Goal: Task Accomplishment & Management: Manage account settings

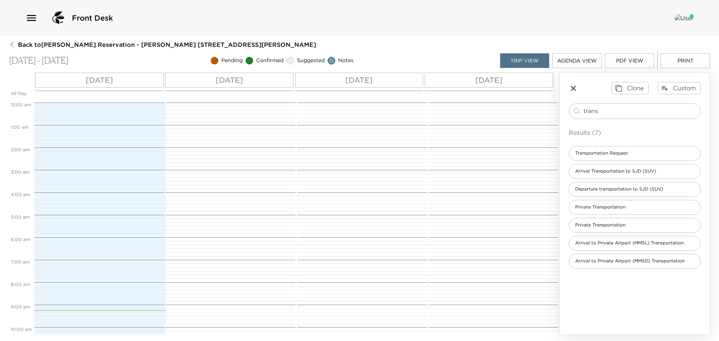
scroll to position [262, 0]
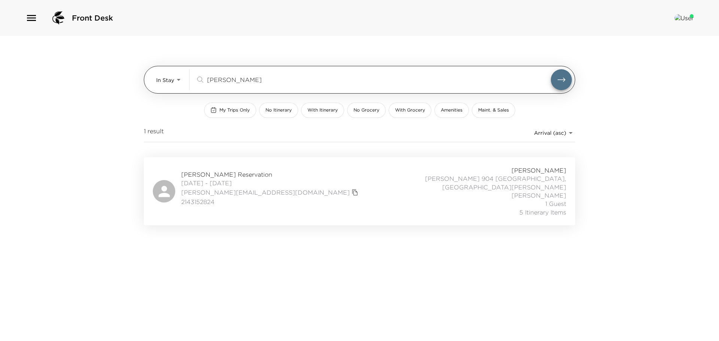
click at [226, 79] on input "goud" at bounding box center [379, 79] width 344 height 9
type input "g"
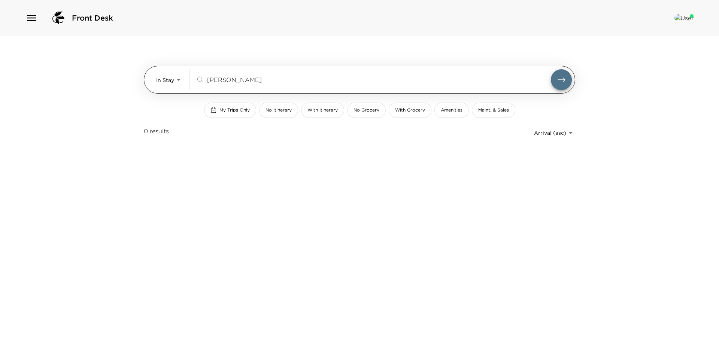
type input "berger"
click at [551, 69] on button "submit" at bounding box center [561, 79] width 21 height 21
click at [178, 78] on body "Front Desk In Stay In-Stay berger ​ My Trips Only No Itinerary With Itinerary N…" at bounding box center [359, 170] width 719 height 341
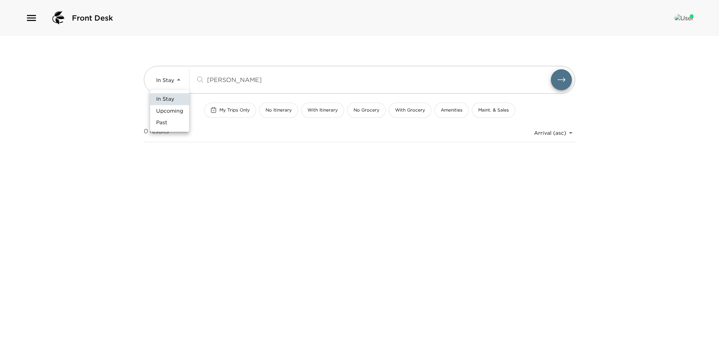
click at [170, 112] on span "Upcoming" at bounding box center [169, 111] width 27 height 7
type input "Upcoming"
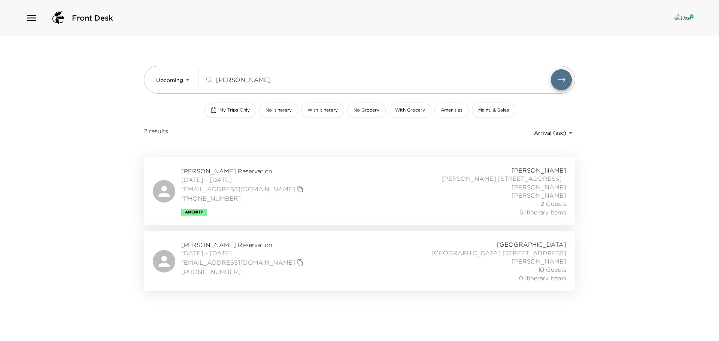
click at [273, 172] on div "Lauren Berger Reservation 09/06/2025 - 09/10/2025 almond777@aol.com (713) 859-6…" at bounding box center [360, 191] width 414 height 50
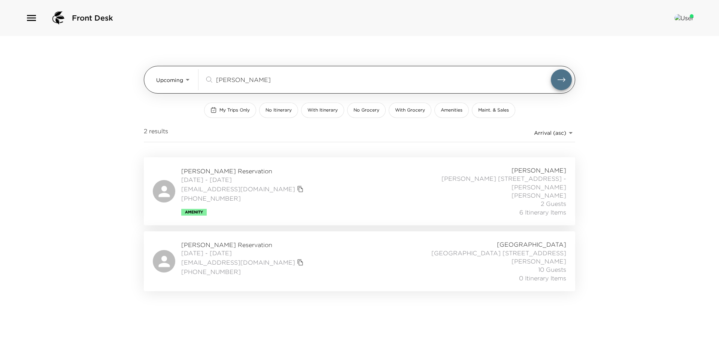
drag, startPoint x: 241, startPoint y: 79, endPoint x: 198, endPoint y: 76, distance: 42.8
click at [198, 76] on div "Upcoming Upcoming berger ​" at bounding box center [364, 79] width 416 height 21
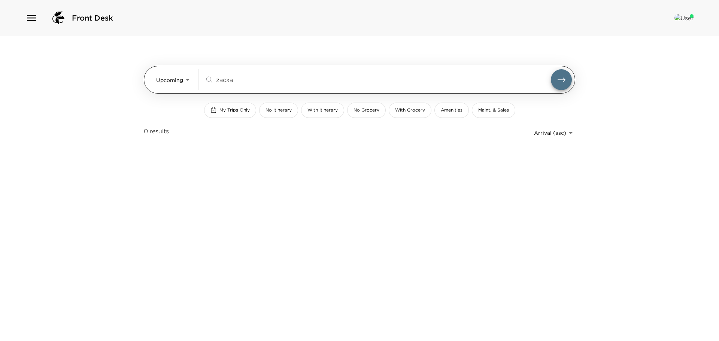
type input "zacxa"
click at [185, 77] on body "Front Desk Upcoming Upcoming zacxa ​ My Trips Only No Itinerary With Itinerary …" at bounding box center [359, 170] width 719 height 341
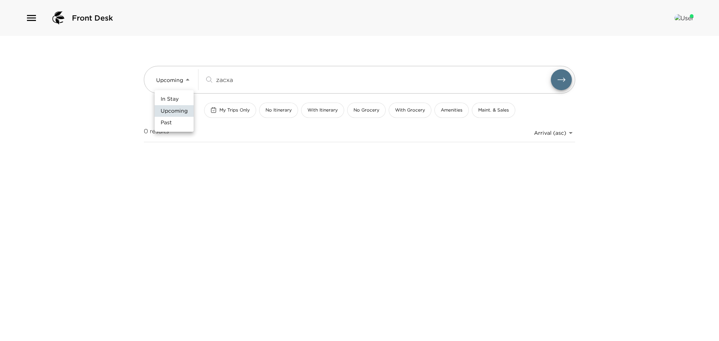
click at [177, 97] on span "In Stay" at bounding box center [170, 99] width 18 height 7
type input "In-Stay"
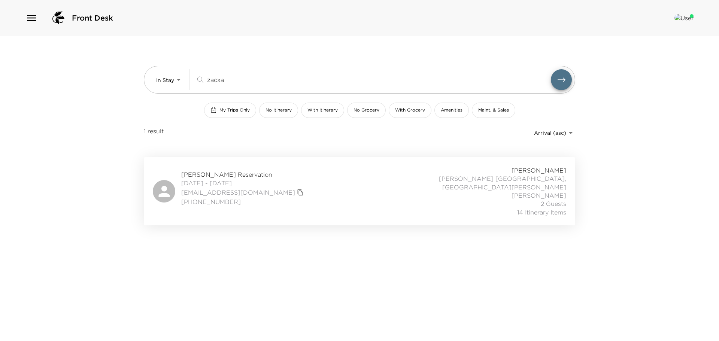
click at [246, 173] on span "Zachary Savrick Reservation" at bounding box center [243, 174] width 124 height 8
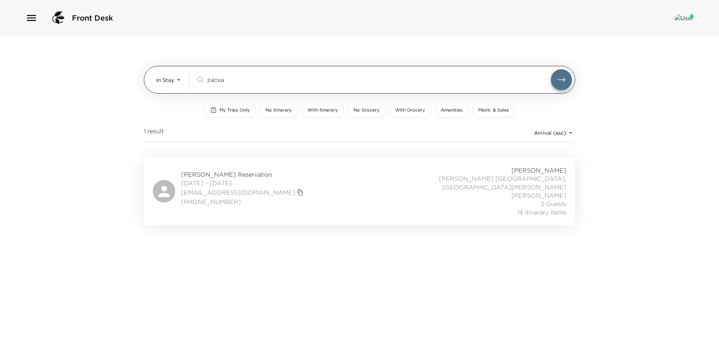
drag, startPoint x: 230, startPoint y: 79, endPoint x: 189, endPoint y: 72, distance: 41.0
click at [189, 72] on div "In Stay In-Stay zacxa ​" at bounding box center [364, 79] width 416 height 21
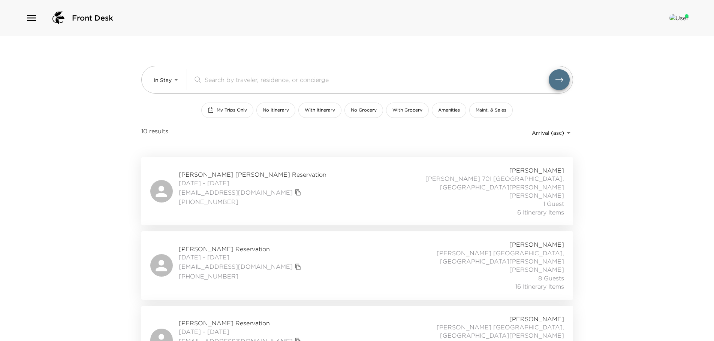
click at [226, 109] on span "My Trips Only" at bounding box center [232, 110] width 30 height 6
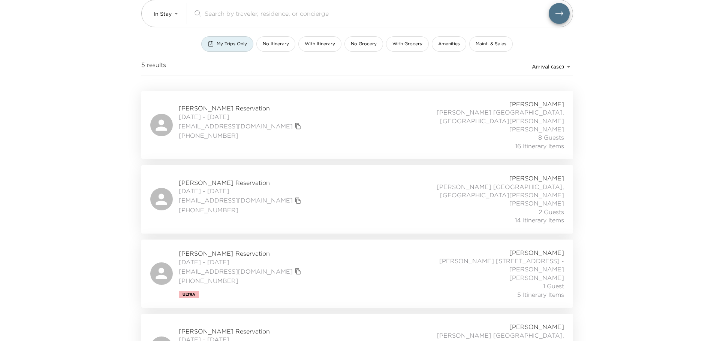
scroll to position [75, 0]
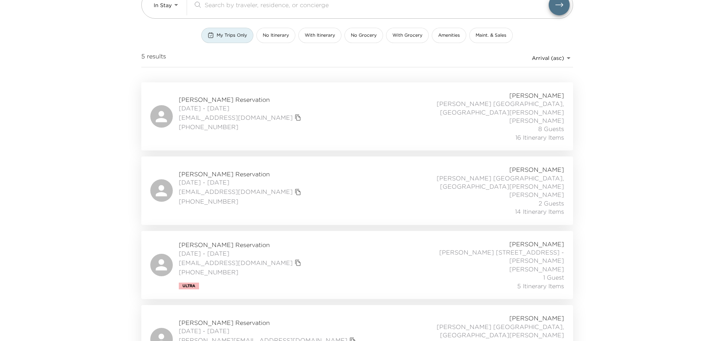
type button "my-trips-only"
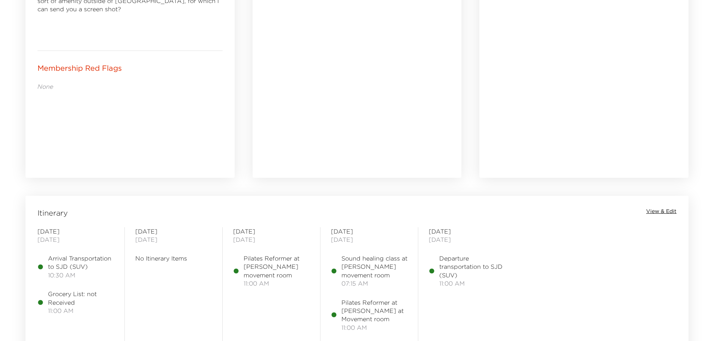
scroll to position [487, 0]
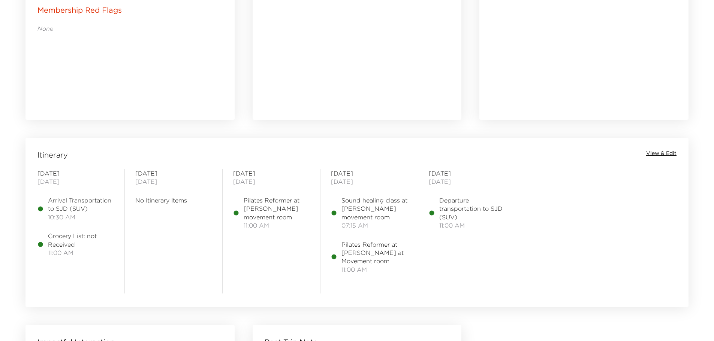
click at [660, 152] on span "View & Edit" at bounding box center [661, 153] width 30 height 7
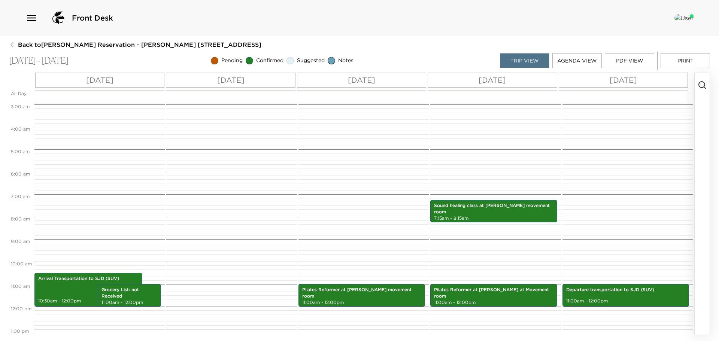
scroll to position [125, 0]
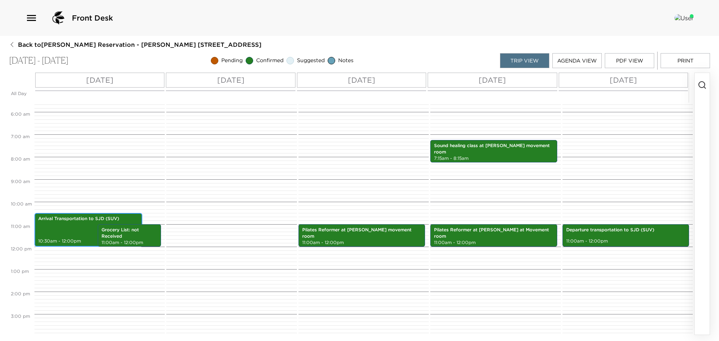
click at [70, 232] on div "Arrival Transportation to SJD (SUV) 10:30am - 12:00pm" at bounding box center [88, 229] width 103 height 31
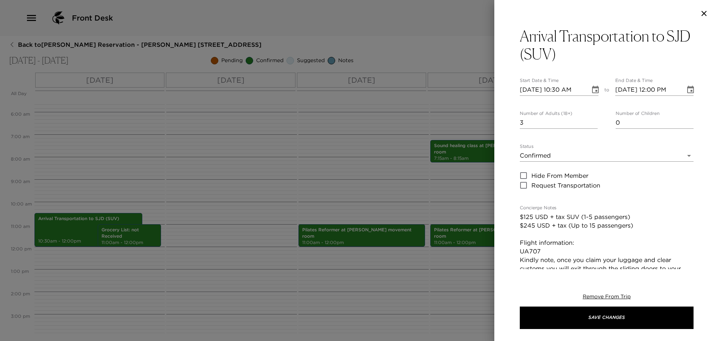
click at [120, 231] on div at bounding box center [359, 170] width 719 height 341
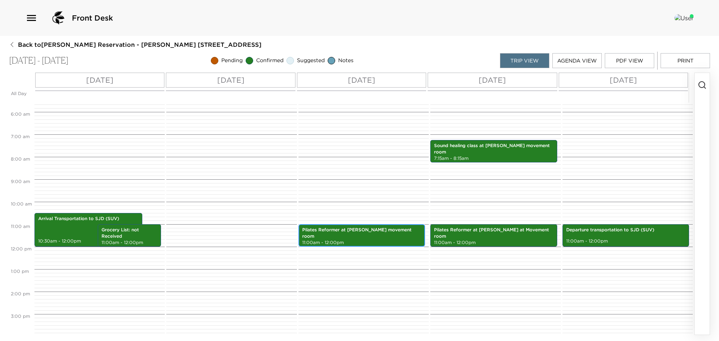
click at [345, 234] on div "Pilates Reformer at Esperanza movement room 11:00am - 12:00pm" at bounding box center [362, 235] width 122 height 20
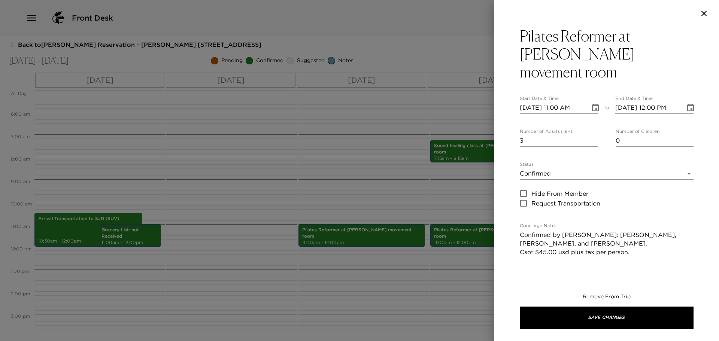
click at [452, 235] on div at bounding box center [359, 170] width 719 height 341
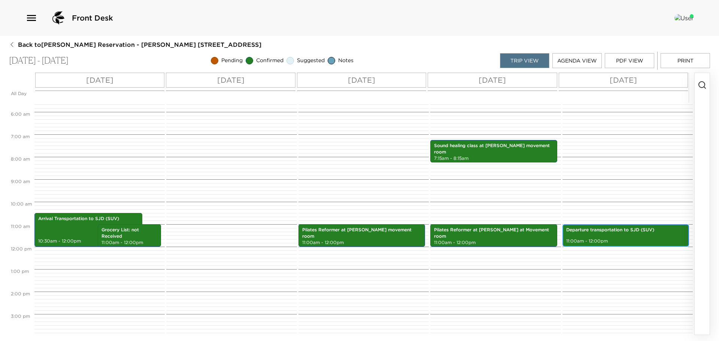
click at [581, 233] on p "Departure transportation to SJD (SUV)" at bounding box center [625, 230] width 119 height 6
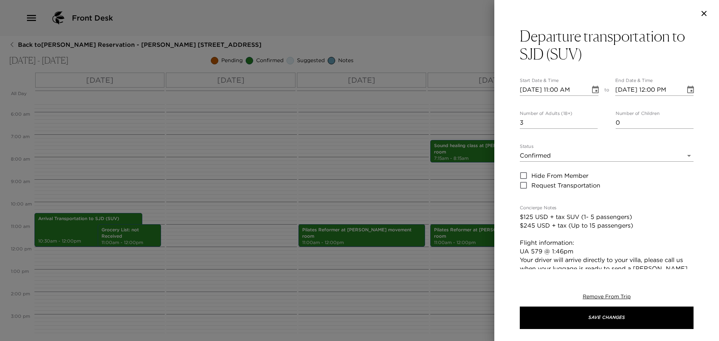
click at [449, 273] on div at bounding box center [359, 170] width 719 height 341
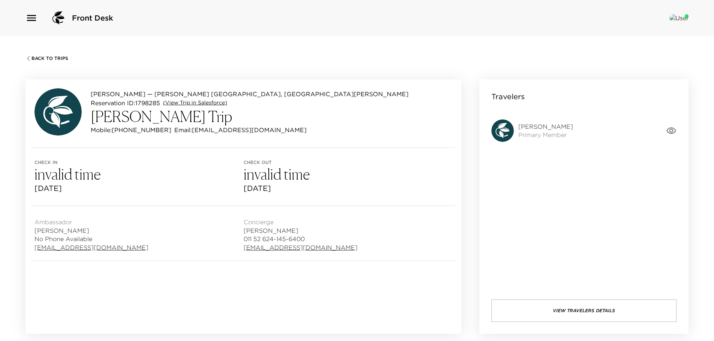
click at [199, 99] on link "(View Trip in Salesforce)" at bounding box center [195, 102] width 64 height 7
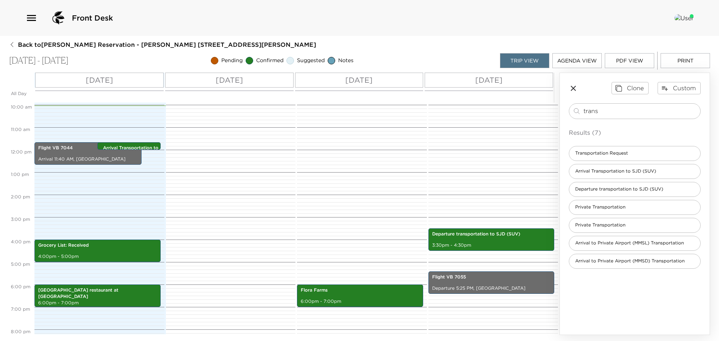
scroll to position [300, 0]
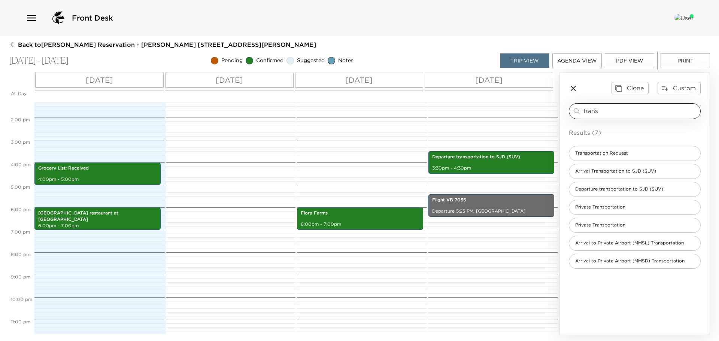
click at [600, 109] on input "trans" at bounding box center [641, 111] width 114 height 9
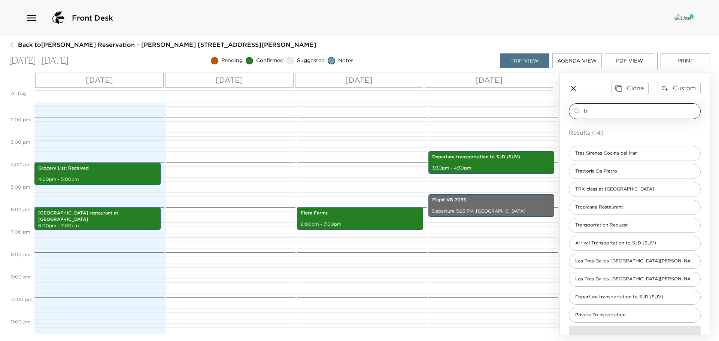
type input "t"
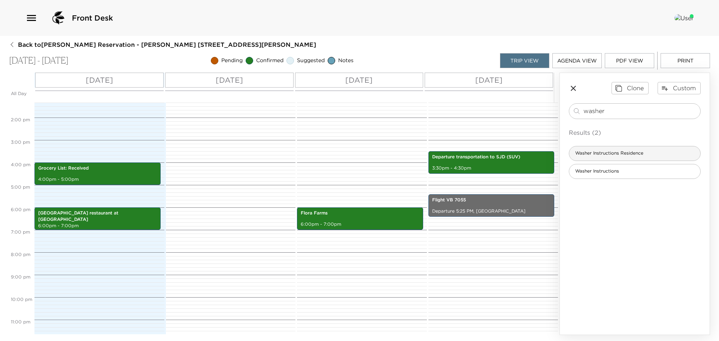
type input "washer"
click at [627, 154] on span "Washer Instructions Residence" at bounding box center [609, 153] width 80 height 6
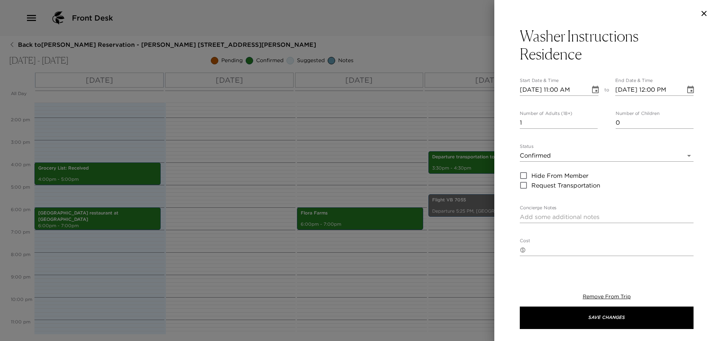
type textarea "Dear Member: Upon the washer there is powder detergent, please add detergent ma…"
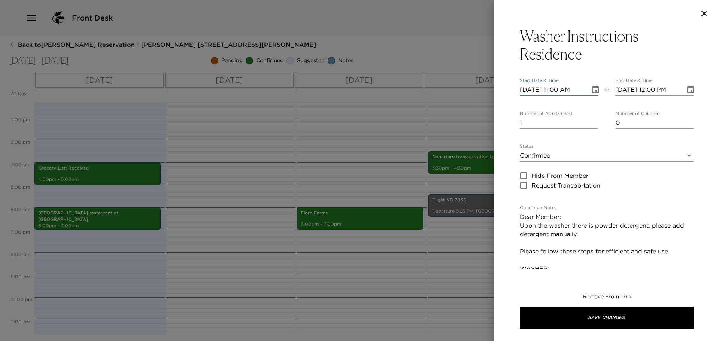
click at [536, 87] on input "09/01/2025 11:00 AM" at bounding box center [552, 90] width 65 height 12
type input "09/02/2025 11:00 AM"
type input "09/02/2025 12:00 PM"
type input "09/20/2025 11:00 AM"
type input "09/20/2025 12:00 PM"
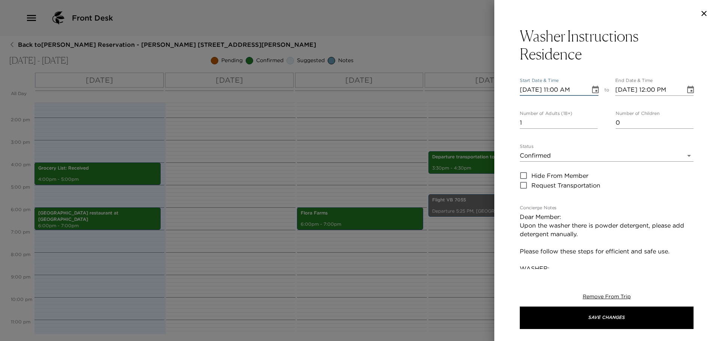
type input "09/20/0001 11:00 AM"
type input "09/20/0001 12:00 PM"
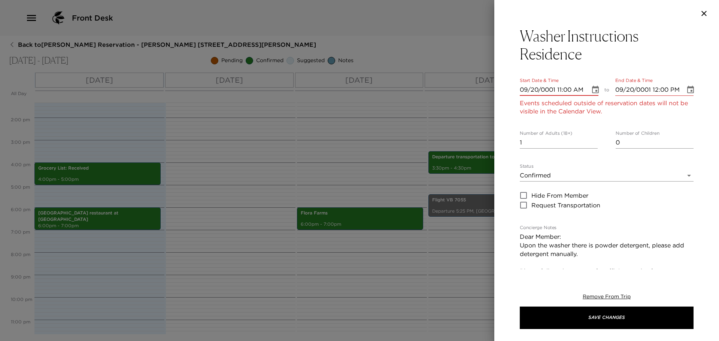
type input "09/01/0001 11:00 AM"
type input "09/01/0001 12:00 PM"
type input "09/01/0002 11:00 AM"
type input "09/01/0002 12:00 PM"
type input "09/01/0020 11:00 AM"
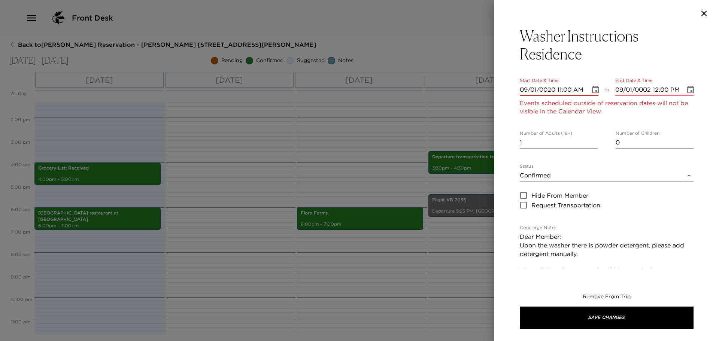
type input "09/01/0020 12:00 PM"
type input "09/01/0202 11:00 AM"
type input "09/01/0202 12:00 PM"
type input "09/01/2025 11:00 AM"
type input "09/01/2025 12:00 PM"
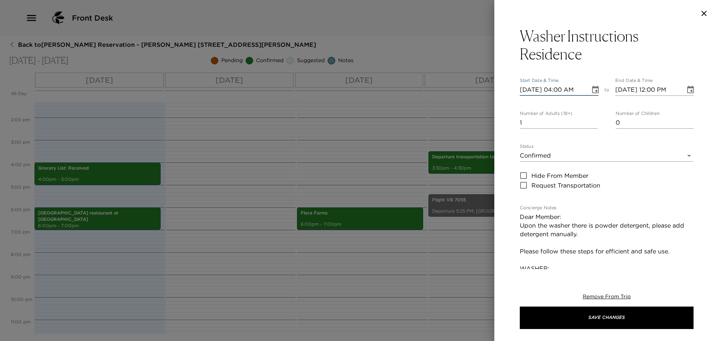
type input "09/01/2025 04:00 PM"
type input "09/01/2025 05:00 PM"
type input "09/01/2025 04:00 PM"
type input "0"
click at [592, 123] on input "0" at bounding box center [559, 123] width 78 height 12
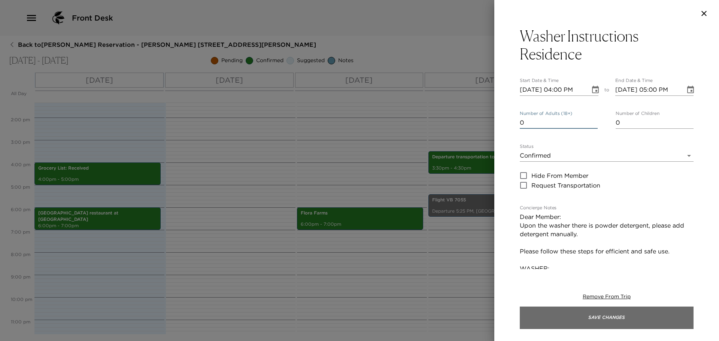
click at [605, 317] on button "Save Changes" at bounding box center [607, 318] width 174 height 22
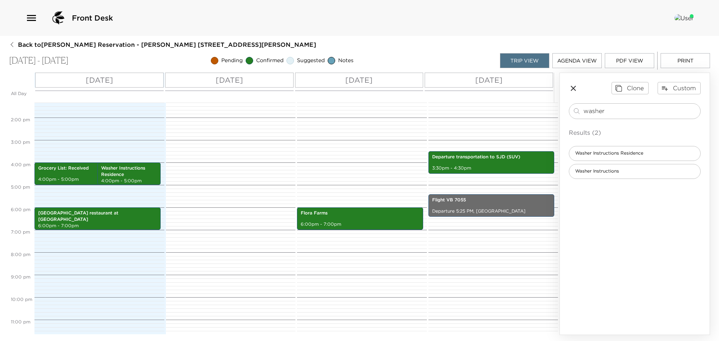
drag, startPoint x: 609, startPoint y: 110, endPoint x: 557, endPoint y: 109, distance: 52.5
click at [557, 109] on div "All Day Mon 09/01 Tue 09/02 Wed 09/03 Thu 09/04 12:00 AM 1:00 AM 2:00 AM 3:00 A…" at bounding box center [359, 204] width 701 height 263
type input "cock"
click at [628, 145] on div "Results (1) Homeowners Weekly Cocktail @ Agave garden next to Terraza american …" at bounding box center [635, 144] width 132 height 33
click at [621, 156] on span "Homeowners Weekly Cocktail @ Agave garden next to Terraza american pool" at bounding box center [634, 153] width 131 height 6
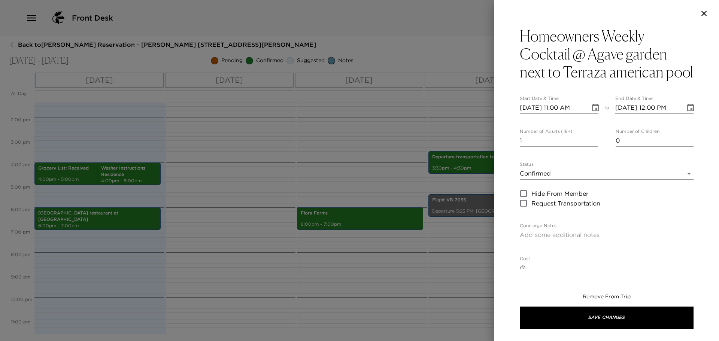
type textarea "Dear Mr. & Mrs. , Join us, along with your guests, for CONVITE at the beautiful…"
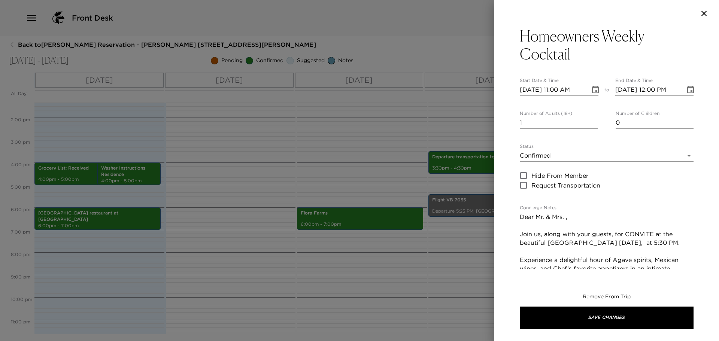
click at [534, 87] on input "09/01/2025 11:00 AM" at bounding box center [552, 90] width 65 height 12
type input "09/02/2025 11:00 AM"
type input "09/02/2025 12:00 PM"
type input "09/02/2025 05:30 PM"
type input "09/02/2025 06:30 PM"
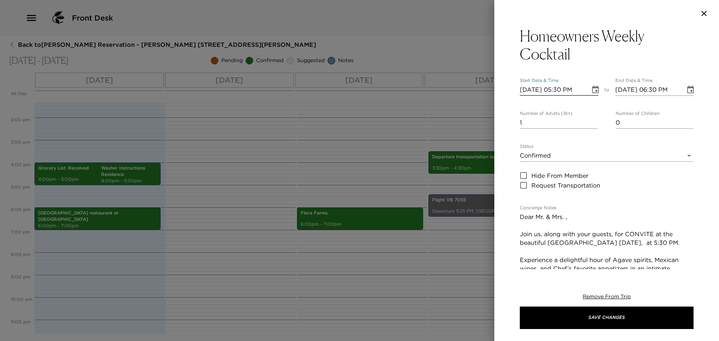
type input "09/02/2025 05:30 PM"
click at [591, 119] on input "2" at bounding box center [559, 123] width 78 height 12
click at [592, 125] on input "1" at bounding box center [559, 123] width 78 height 12
type input "0"
click at [592, 125] on input "0" at bounding box center [559, 123] width 78 height 12
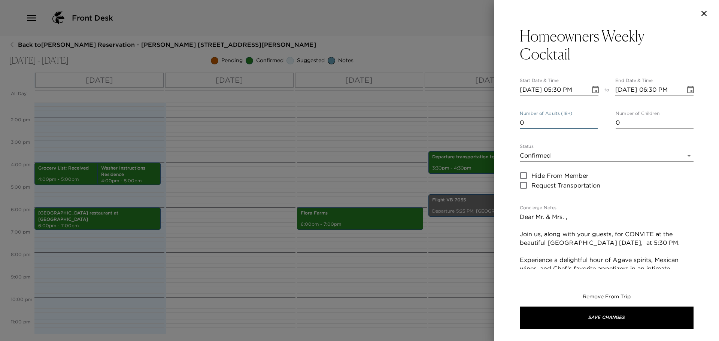
scroll to position [37, 0]
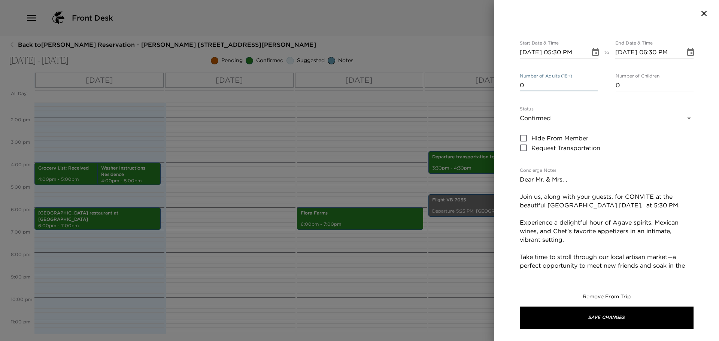
click at [574, 177] on textarea "Dear Mr. & Mrs. , Join us, along with your guests, for CONVITE at the beautiful…" at bounding box center [607, 257] width 174 height 164
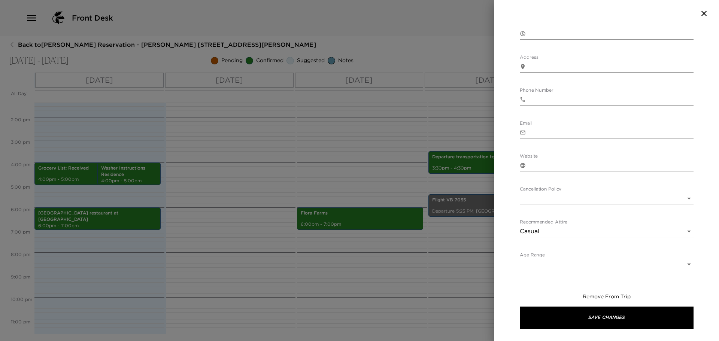
scroll to position [364, 0]
type textarea "Dear Join us, along with your guests, for CONVITE at the beautiful Agave Garden…"
click at [580, 194] on body "Front Desk Back to Shilpi Gowda Reservation - Esperanza 904 Los Cabos, Mexico -…" at bounding box center [359, 170] width 719 height 341
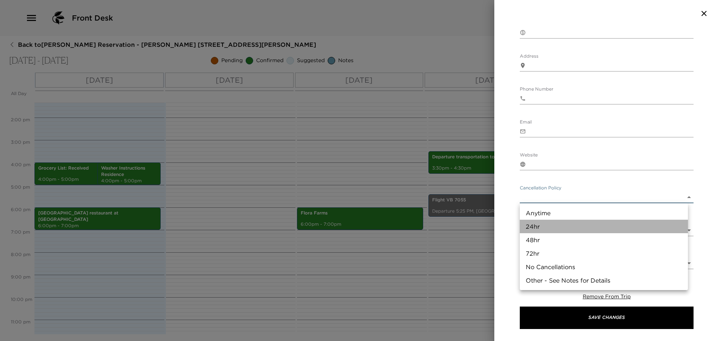
click at [560, 224] on li "24hr" at bounding box center [604, 226] width 168 height 13
type input "24hr"
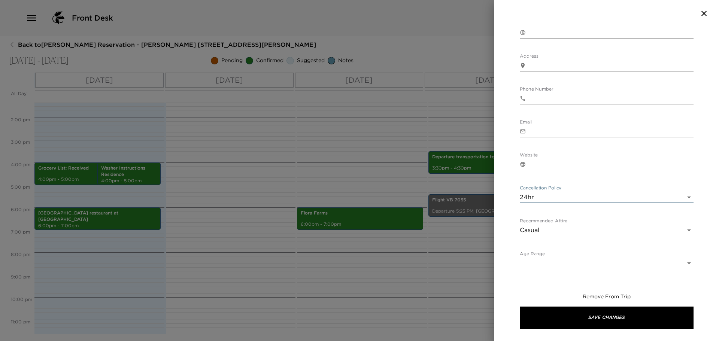
click at [685, 196] on body "Front Desk Back to Shilpi Gowda Reservation - Esperanza 904 Los Cabos, Mexico -…" at bounding box center [359, 170] width 719 height 341
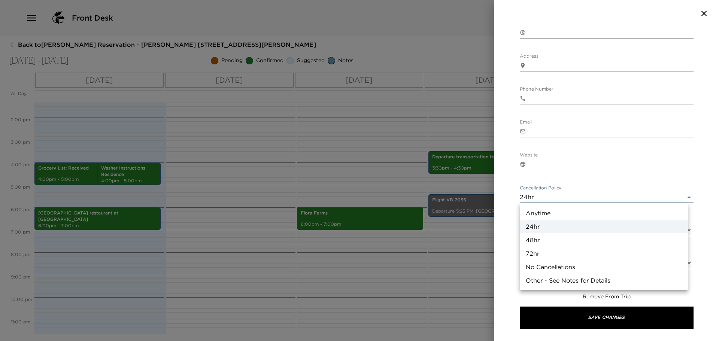
click at [643, 181] on div at bounding box center [359, 170] width 719 height 341
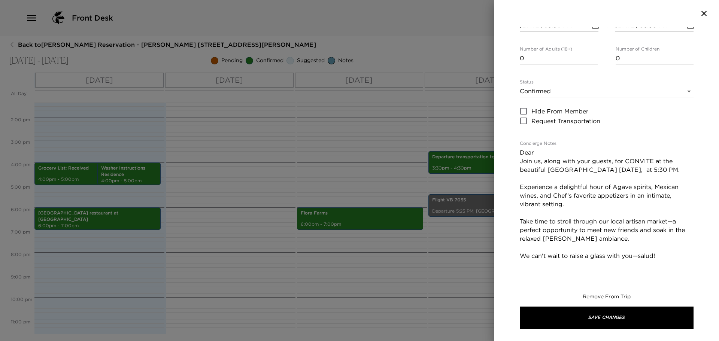
scroll to position [0, 0]
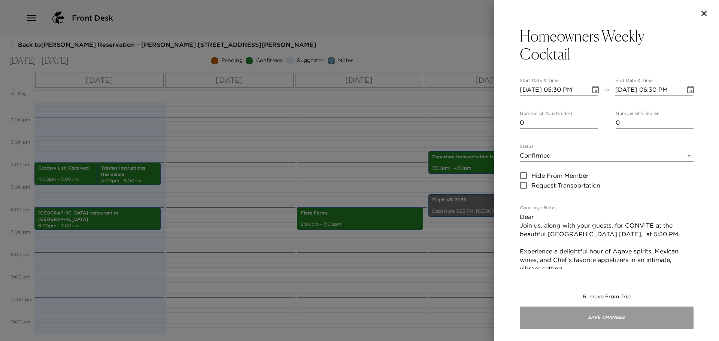
click at [606, 317] on button "Save Changes" at bounding box center [607, 318] width 174 height 22
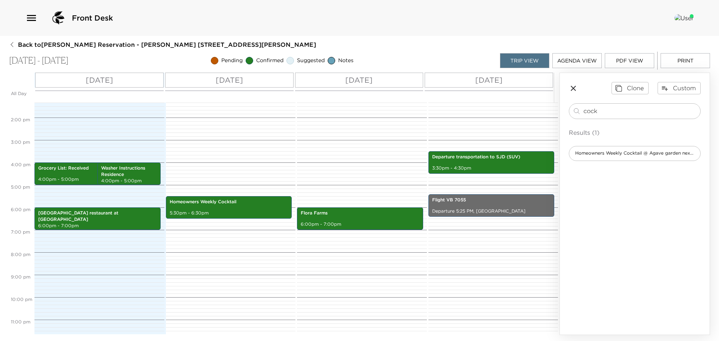
scroll to position [308, 0]
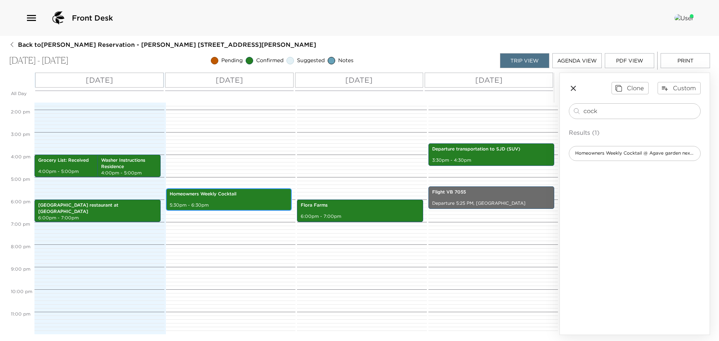
click at [233, 201] on div "Homeowners Weekly Cocktail 5:30pm - 6:30pm" at bounding box center [229, 200] width 122 height 20
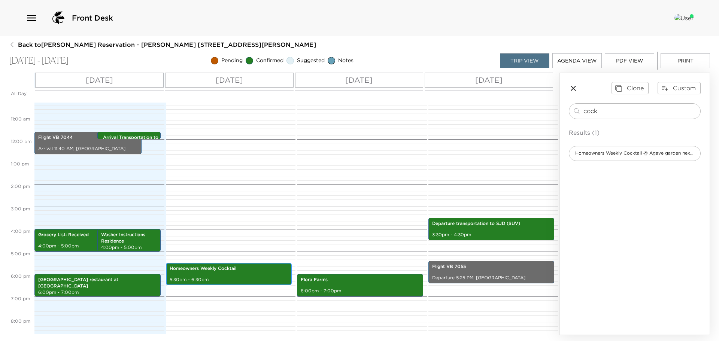
scroll to position [233, 0]
drag, startPoint x: 603, startPoint y: 110, endPoint x: 568, endPoint y: 104, distance: 35.0
click at [569, 105] on div "cock ​ Results (1) Homeowners Weekly Cocktail @ Agave garden next to Terraza am…" at bounding box center [635, 132] width 132 height 58
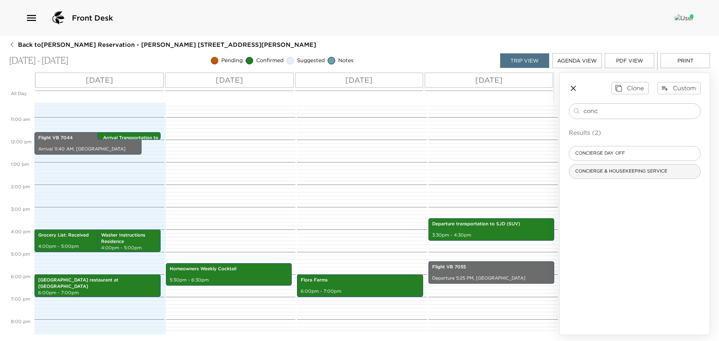
type input "conc"
click at [629, 167] on div "CONCIERGE & HOUSEKEEPING SERVICE" at bounding box center [635, 171] width 132 height 15
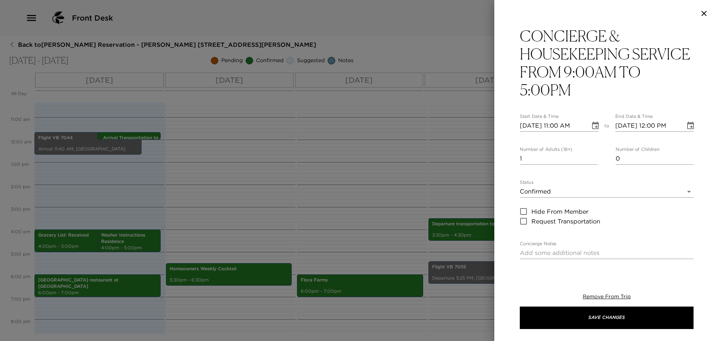
click at [559, 126] on input "09/01/2025 11:00 AM" at bounding box center [552, 126] width 65 height 12
click at [536, 125] on input "09/01/2025 09:00 AM" at bounding box center [552, 126] width 65 height 12
type input "09/02/2025 09:00 AM"
type input "09/02/2025 10:00 AM"
type input "09/02/2025 09:00 AM"
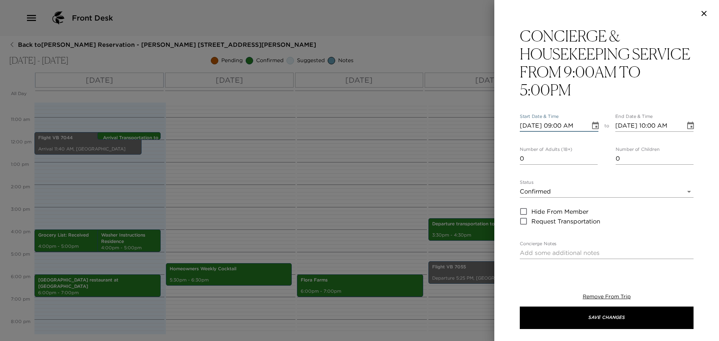
type input "0"
click at [592, 160] on input "0" at bounding box center [559, 159] width 78 height 12
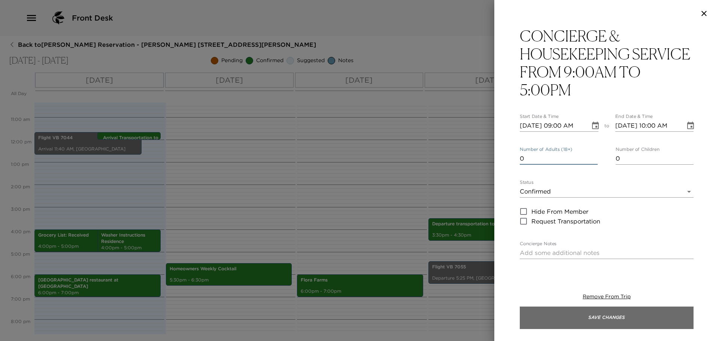
click at [611, 314] on button "Save Changes" at bounding box center [607, 318] width 174 height 22
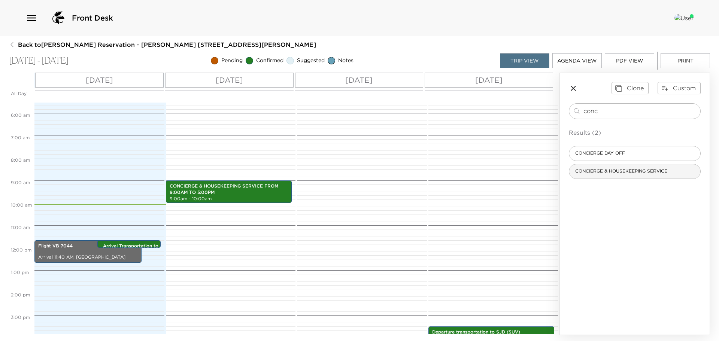
scroll to position [120, 0]
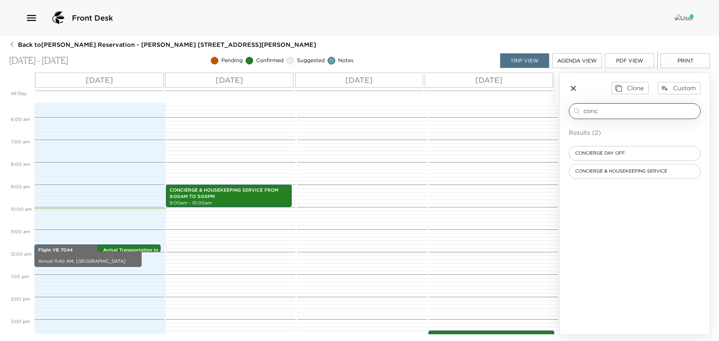
click at [605, 112] on input "conc" at bounding box center [641, 111] width 114 height 9
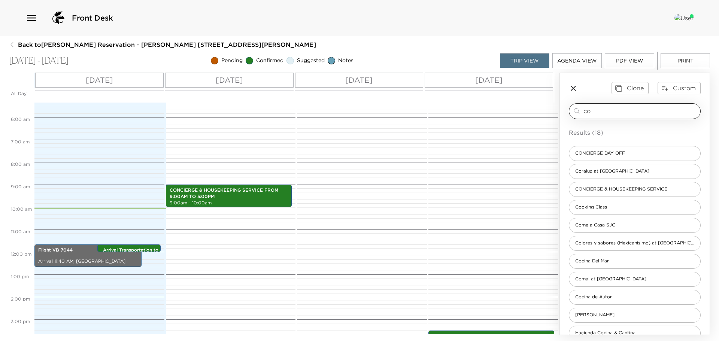
type input "c"
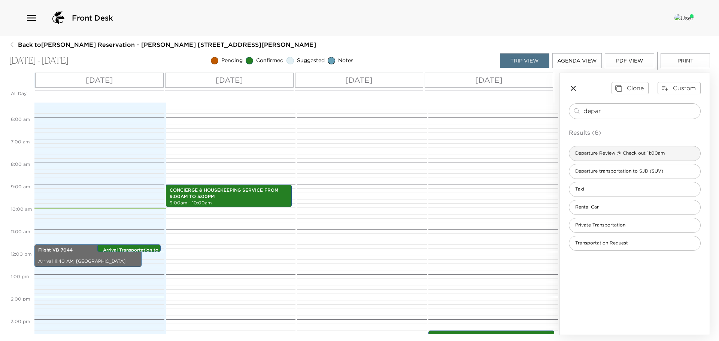
type input "depar"
click at [640, 151] on span "Departure Review @ Check out 11:00am" at bounding box center [620, 153] width 102 height 6
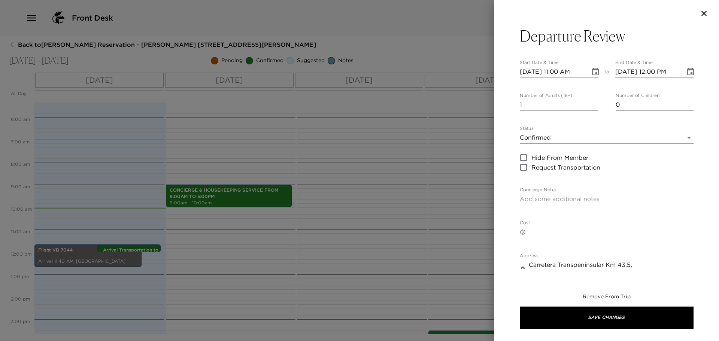
click at [536, 70] on input "09/01/2025 11:00 AM" at bounding box center [552, 72] width 65 height 12
type input "09/04/2025 11:00 AM"
type input "09/04/2025 12:00 PM"
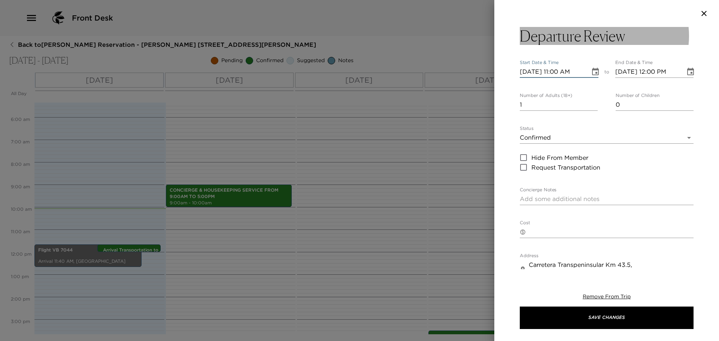
type input "09/04/2025 11:00 AM"
click at [626, 40] on button "Departure Review" at bounding box center [607, 36] width 174 height 18
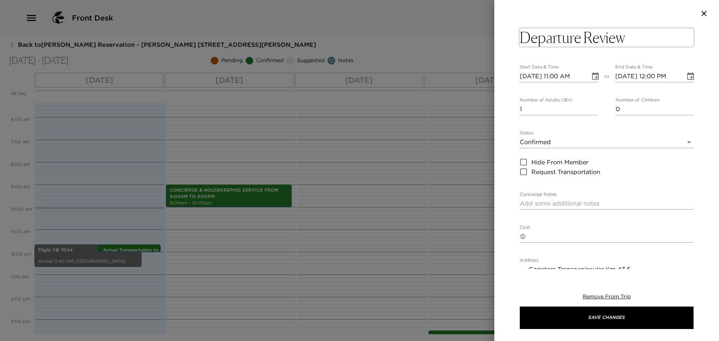
click at [629, 37] on textarea "Departure Review" at bounding box center [607, 37] width 174 height 18
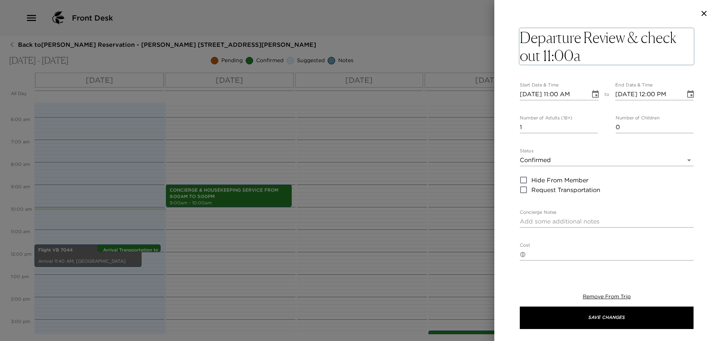
type textarea "Departure Review & check out 11:00am"
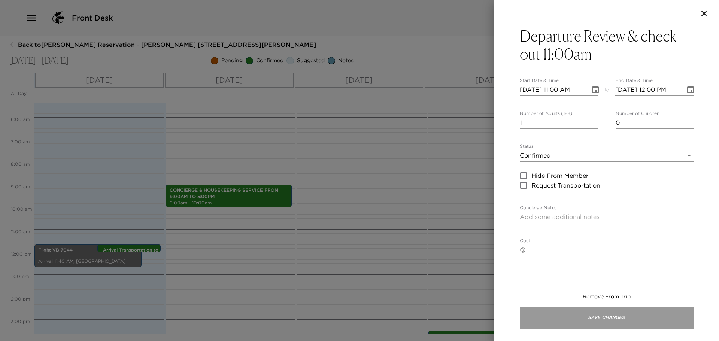
click at [602, 318] on button "Save Changes" at bounding box center [607, 318] width 174 height 22
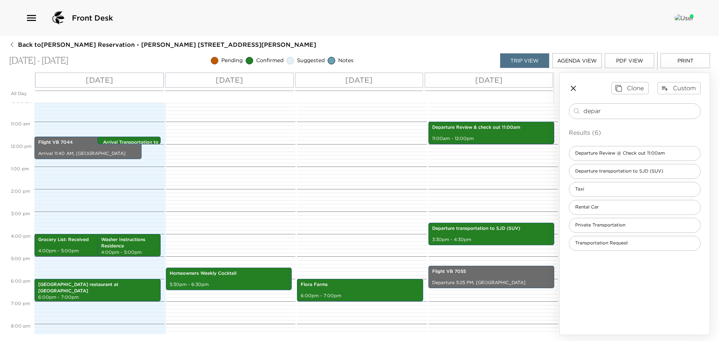
scroll to position [270, 0]
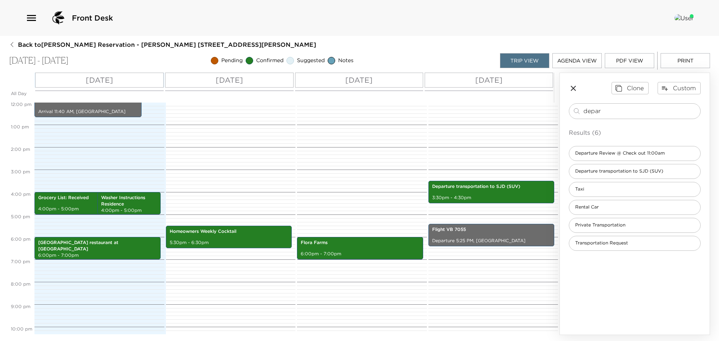
click at [626, 62] on button "PDF View" at bounding box center [629, 60] width 49 height 15
